Goal: Task Accomplishment & Management: Manage account settings

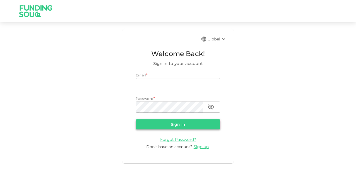
type input "[EMAIL_ADDRESS][PERSON_NAME][DOMAIN_NAME]"
click at [152, 121] on button "Sign in" at bounding box center [178, 124] width 85 height 10
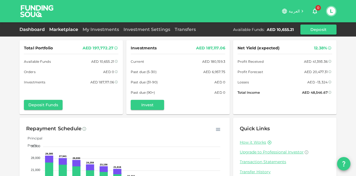
click at [74, 30] on link "Marketplace" at bounding box center [63, 29] width 33 height 5
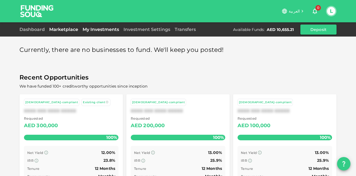
click at [100, 30] on link "My Investments" at bounding box center [100, 29] width 41 height 5
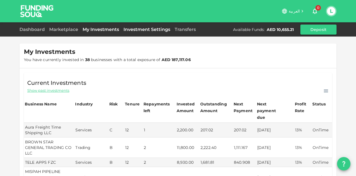
click at [161, 32] on link "Investment Settings" at bounding box center [146, 29] width 51 height 5
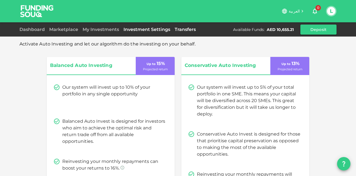
click at [183, 31] on link "Transfers" at bounding box center [186, 29] width 26 height 5
